Goal: Information Seeking & Learning: Learn about a topic

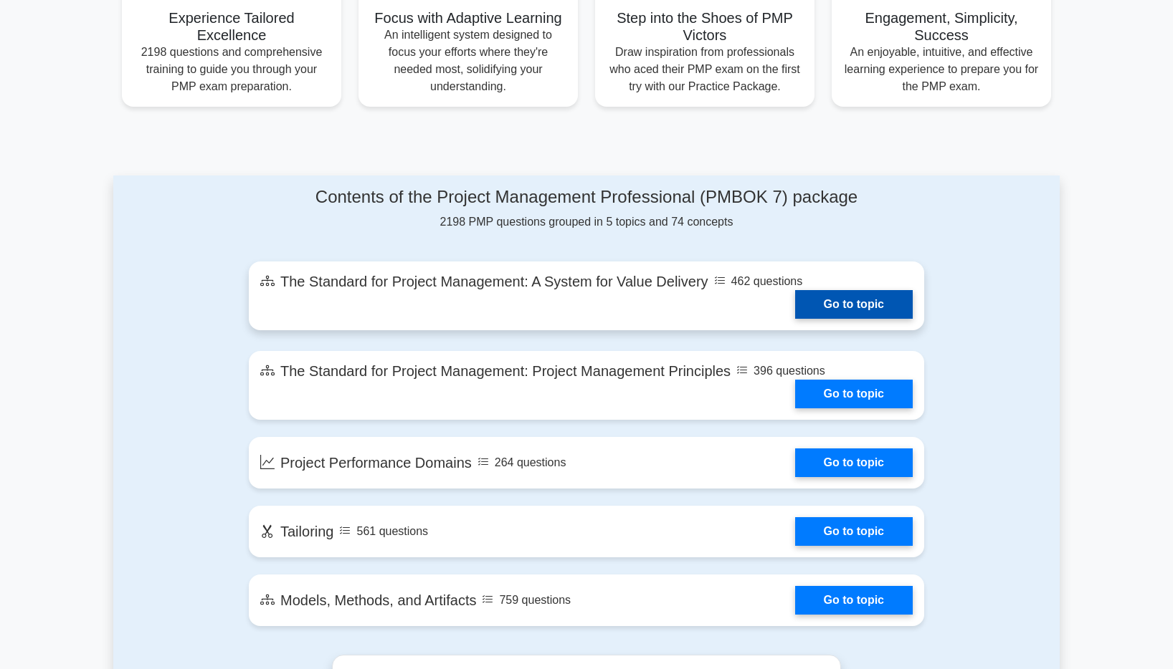
scroll to position [788, 0]
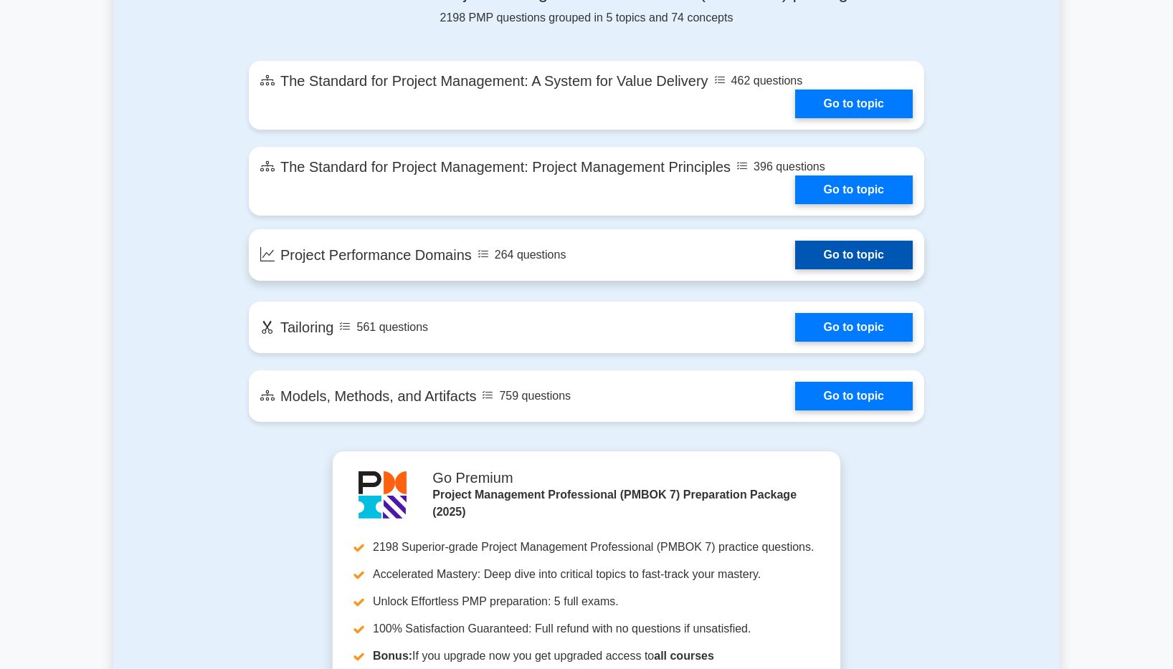
click at [795, 269] on link "Go to topic" at bounding box center [854, 255] width 118 height 29
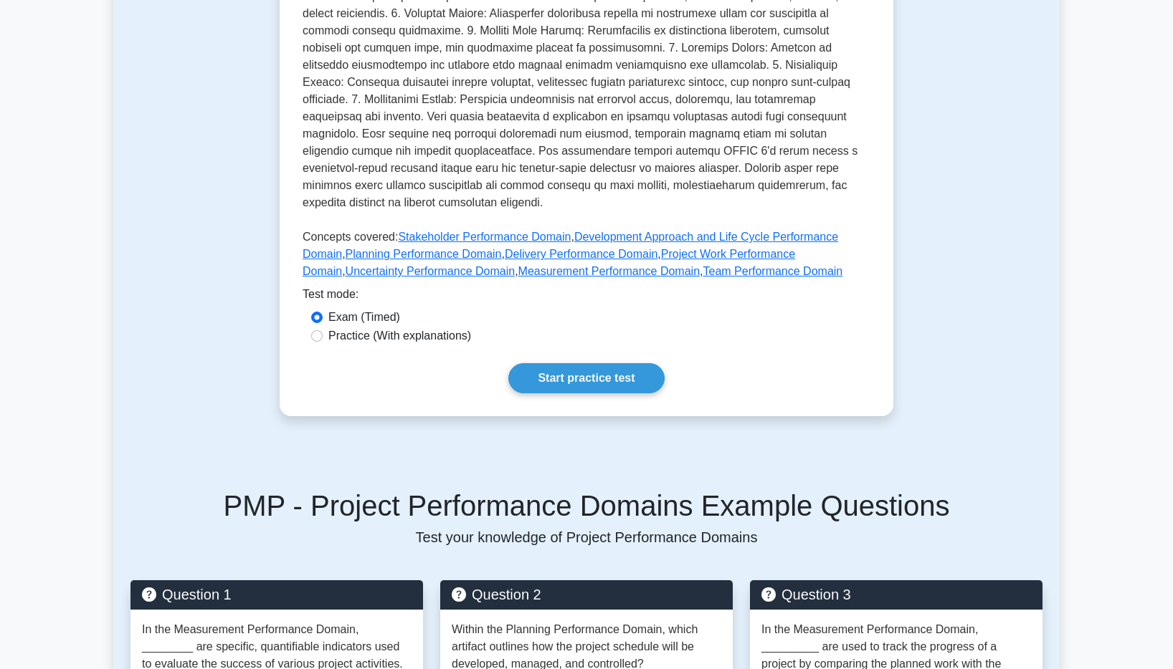
scroll to position [72, 0]
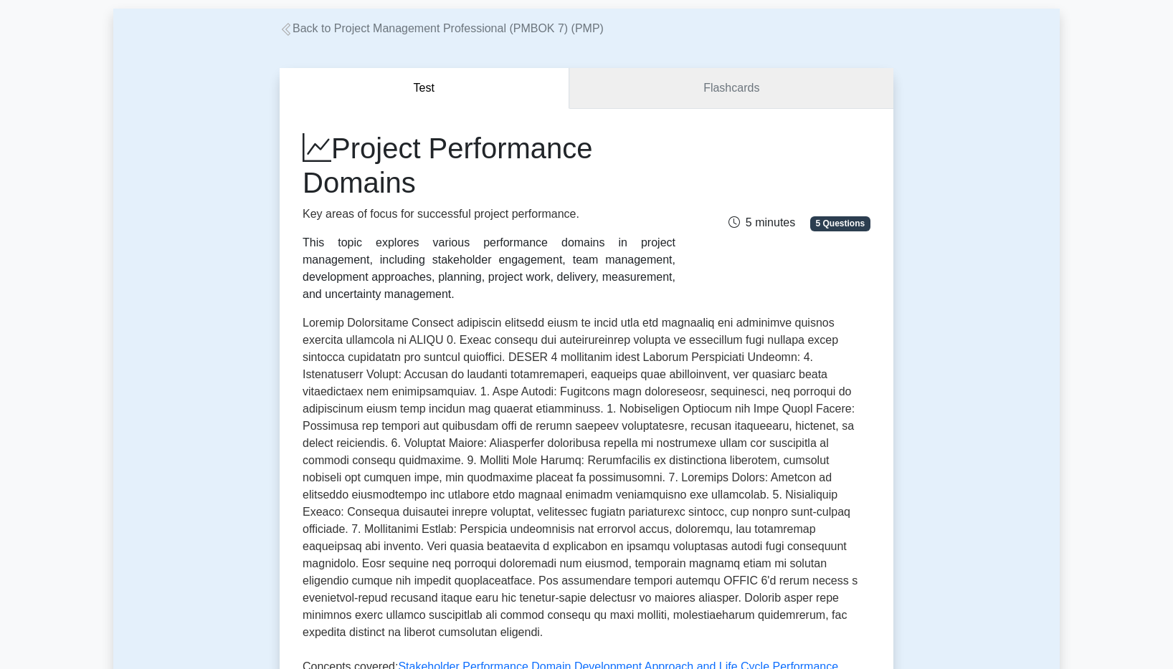
click at [649, 102] on link "Flashcards" at bounding box center [731, 88] width 324 height 41
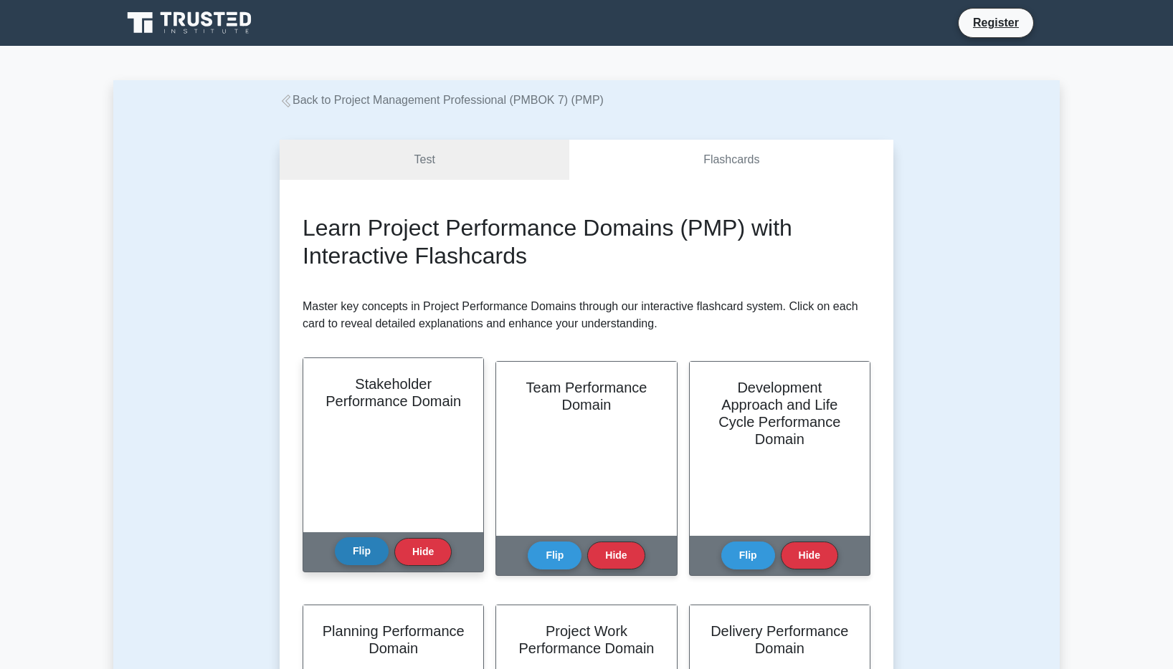
click at [358, 546] on button "Flip" at bounding box center [362, 552] width 54 height 28
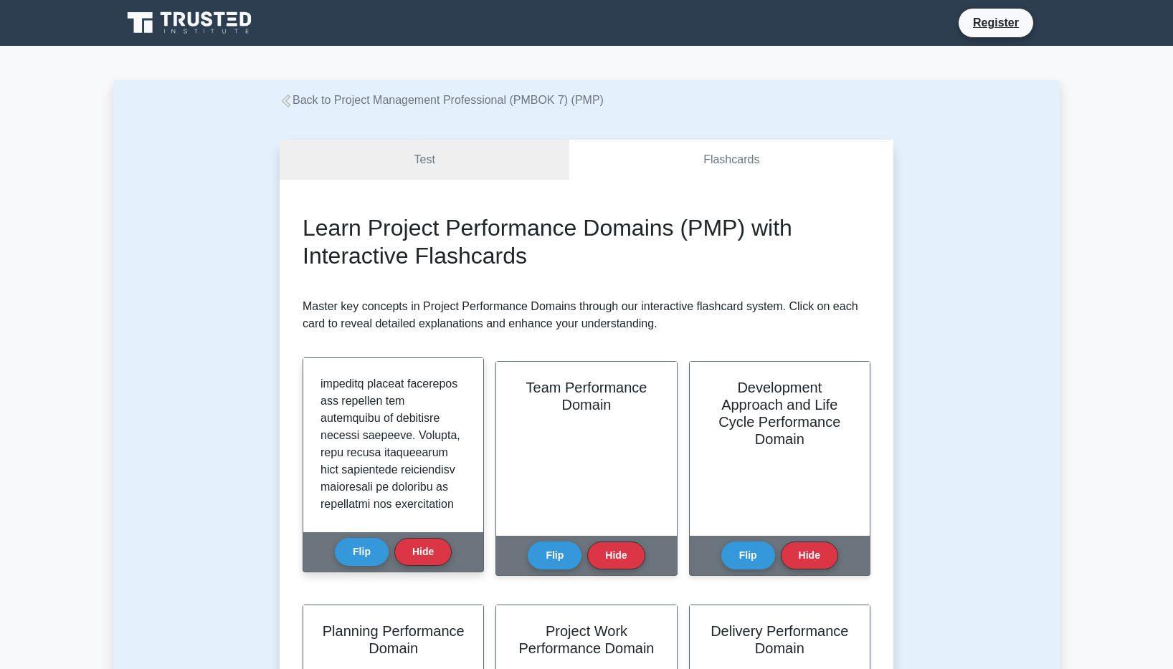
scroll to position [1248, 0]
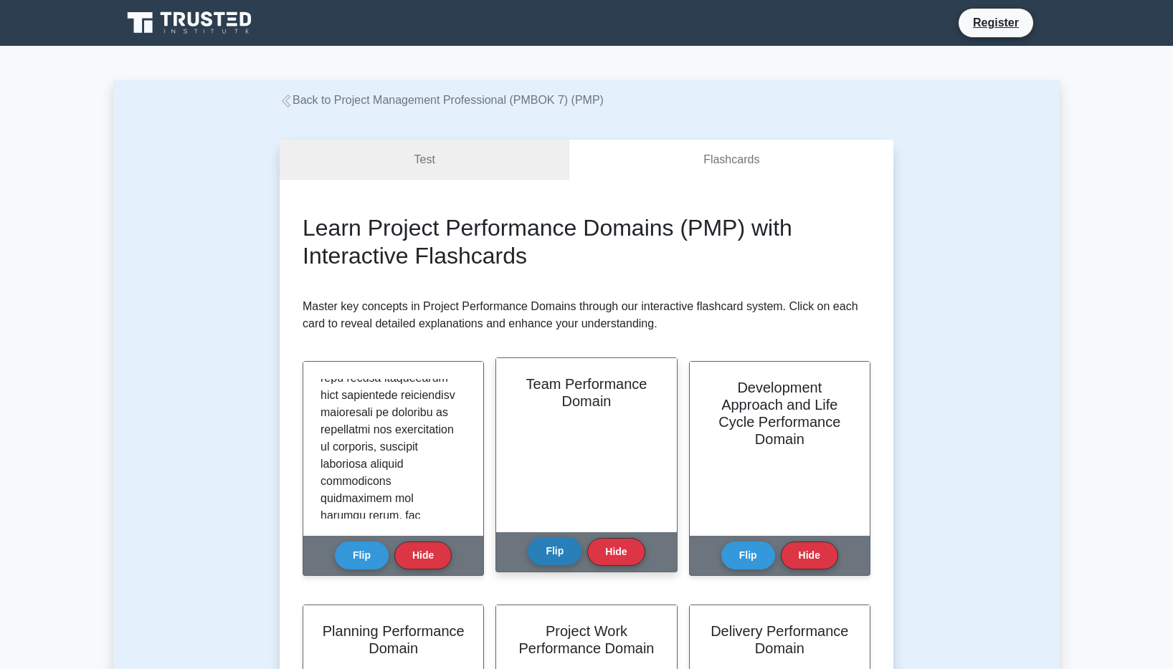
click at [543, 553] on button "Flip" at bounding box center [555, 552] width 54 height 28
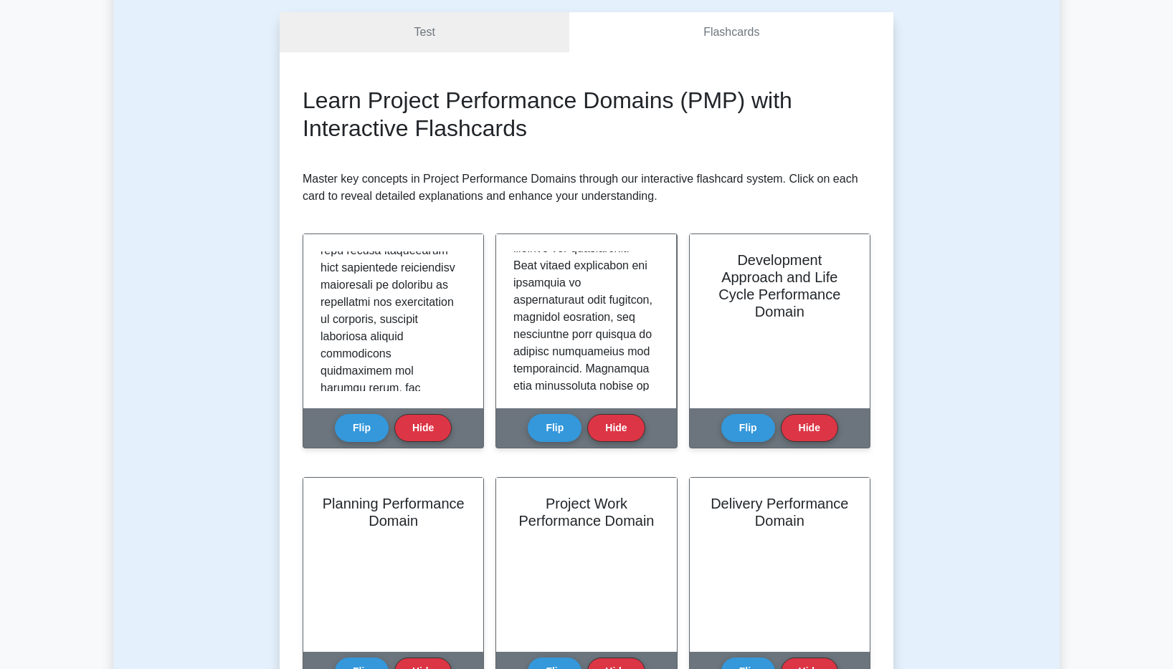
scroll to position [502, 0]
